Goal: Navigation & Orientation: Find specific page/section

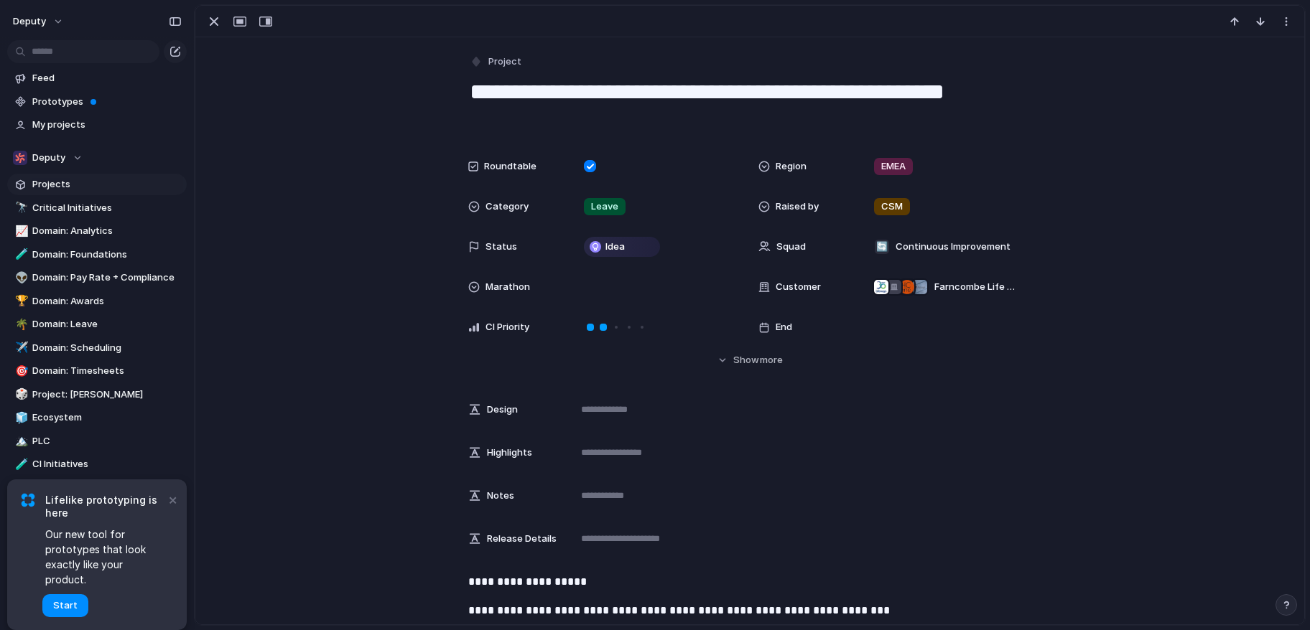
click at [64, 182] on span "Projects" at bounding box center [106, 184] width 149 height 14
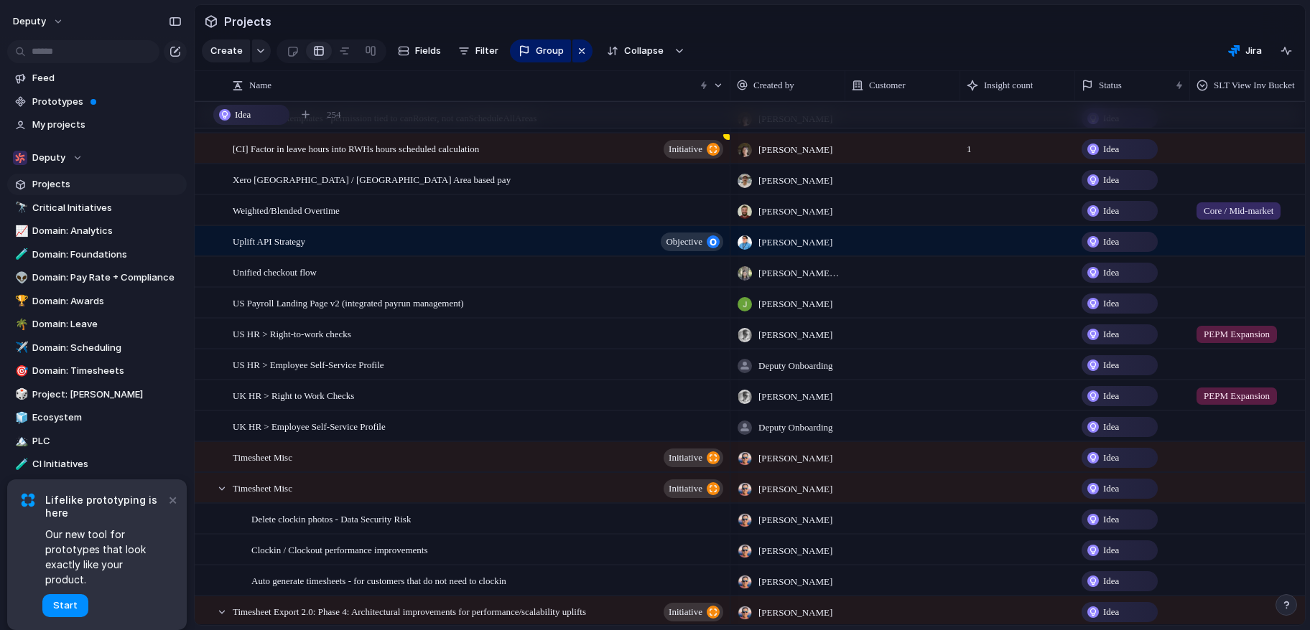
scroll to position [113, 0]
